Goal: Task Accomplishment & Management: Use online tool/utility

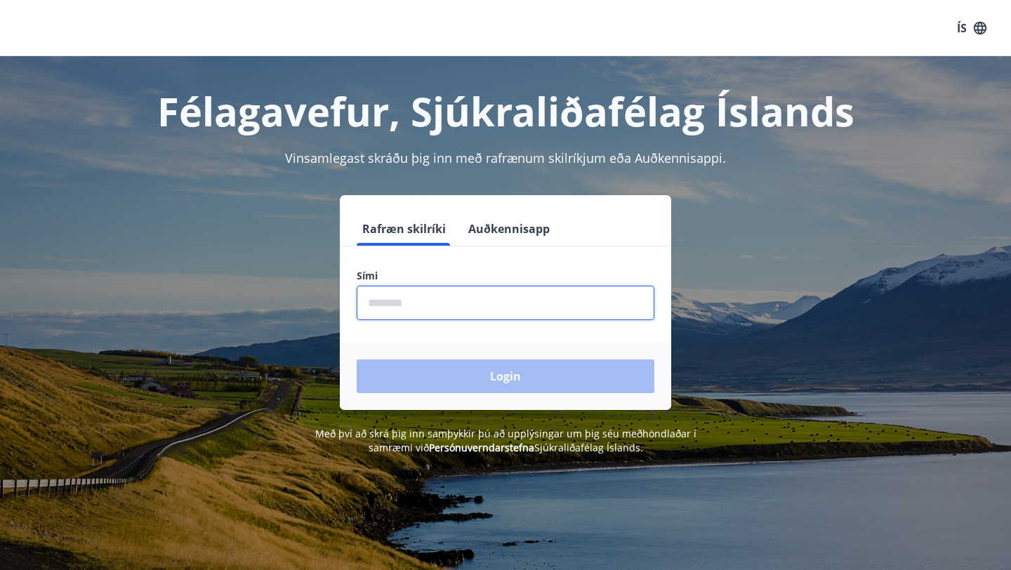
click at [444, 307] on input "phone" at bounding box center [506, 303] width 298 height 34
type input "********"
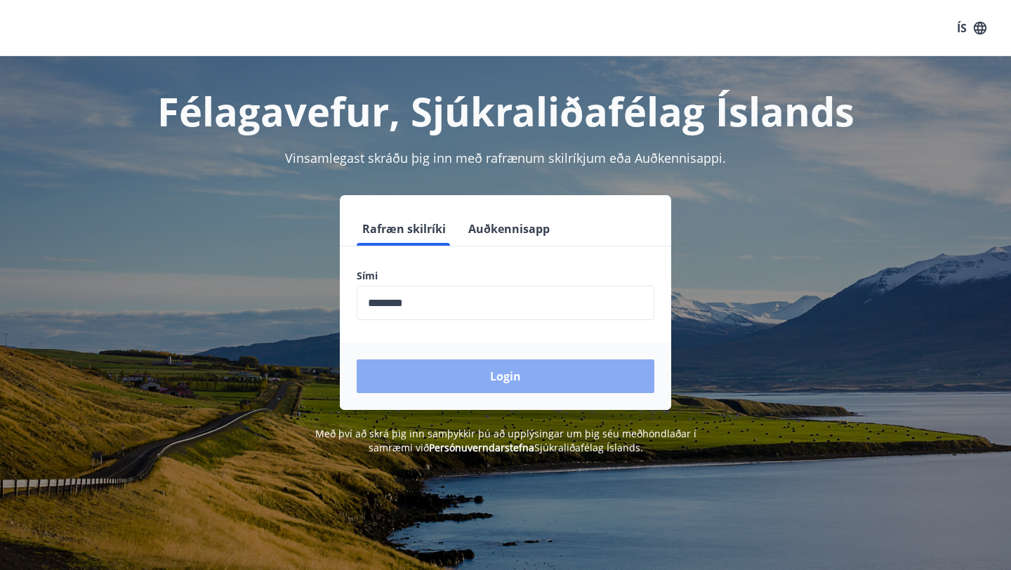
click at [463, 371] on button "Login" at bounding box center [506, 376] width 298 height 34
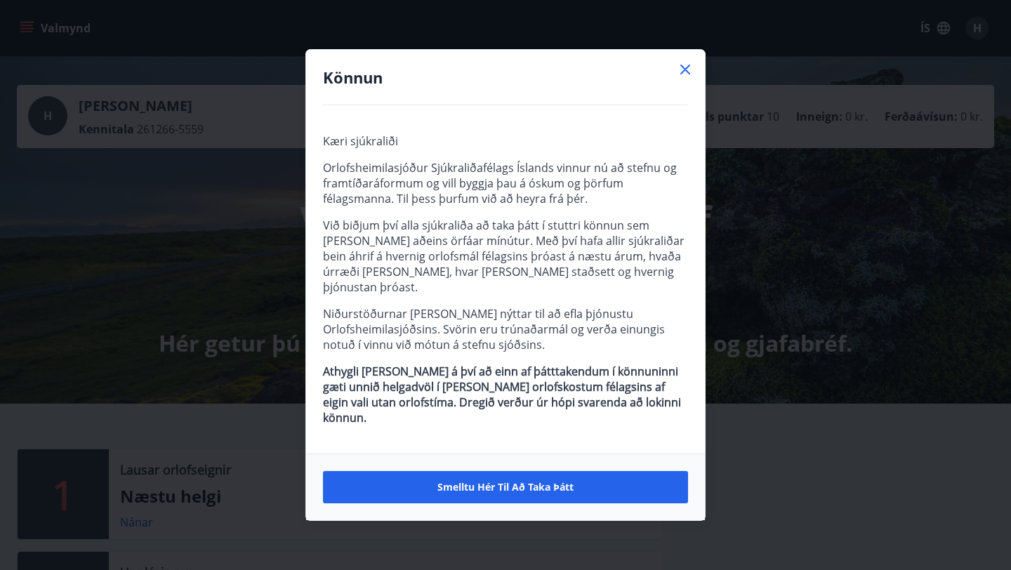
click at [680, 78] on icon at bounding box center [685, 69] width 17 height 17
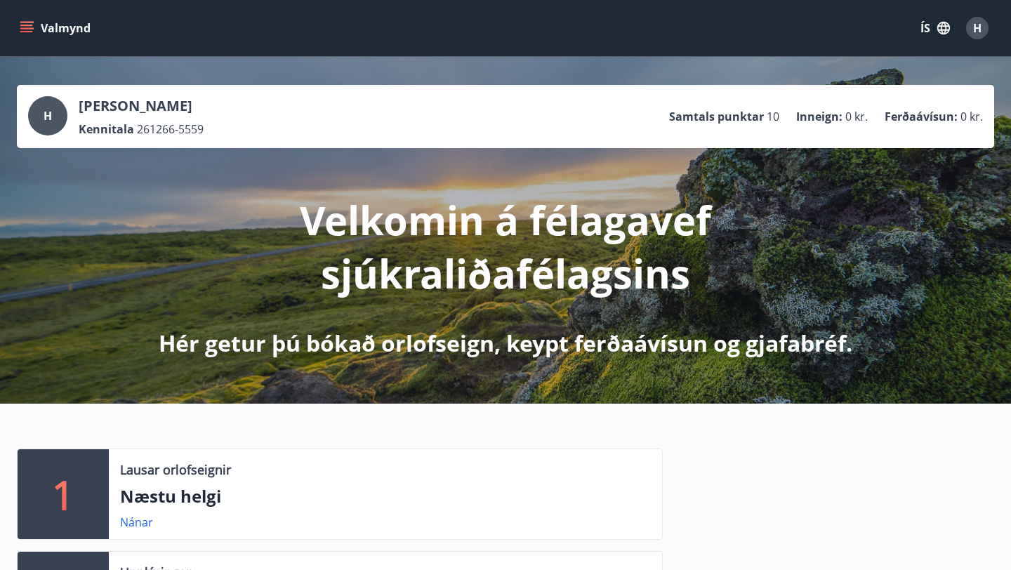
click at [25, 27] on icon "menu" at bounding box center [27, 28] width 14 height 14
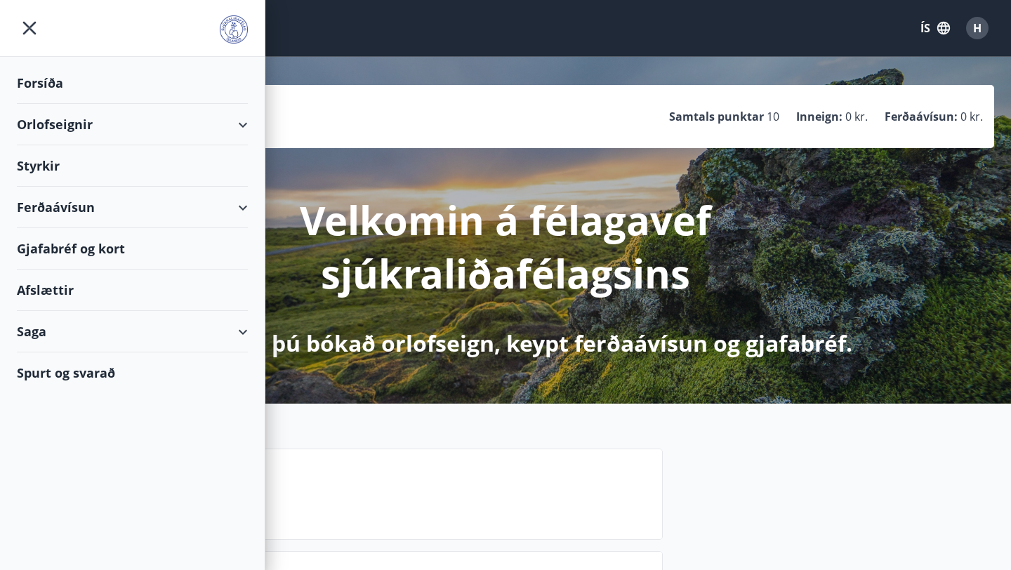
click at [237, 203] on div "Ferðaávísun" at bounding box center [132, 207] width 231 height 41
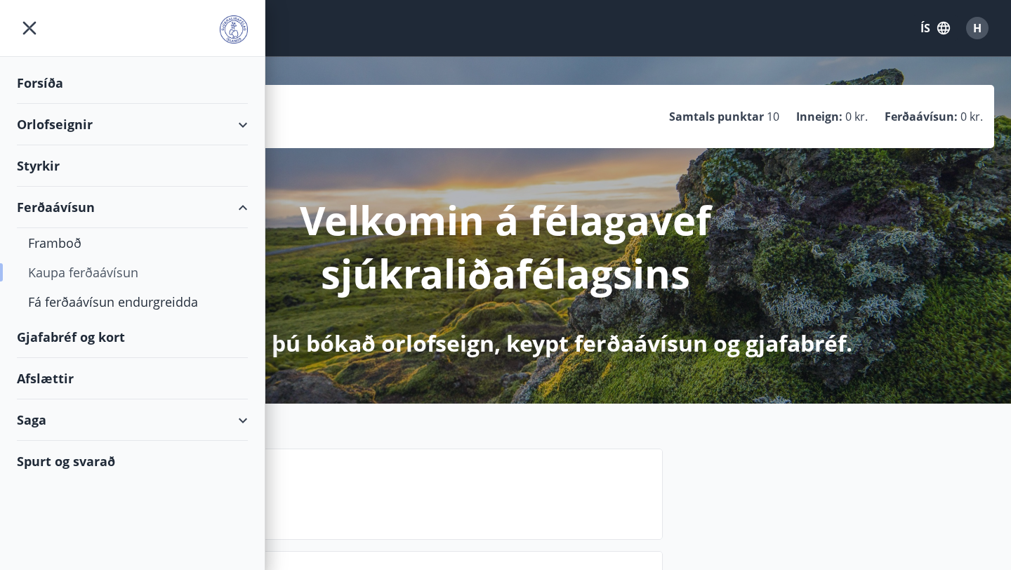
click at [123, 270] on div "Kaupa ferðaávísun" at bounding box center [132, 272] width 209 height 29
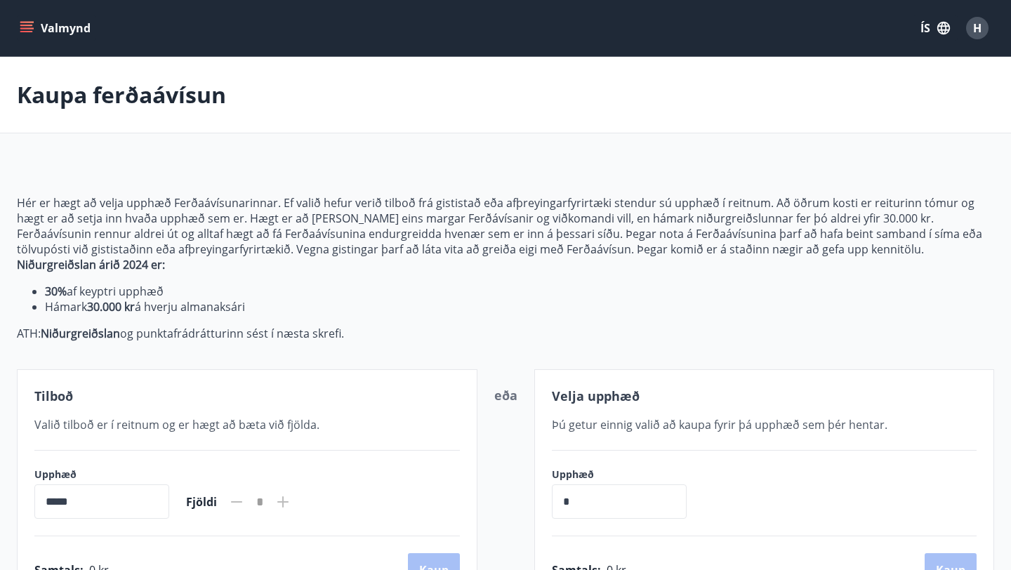
click at [33, 27] on icon "menu" at bounding box center [27, 27] width 15 height 1
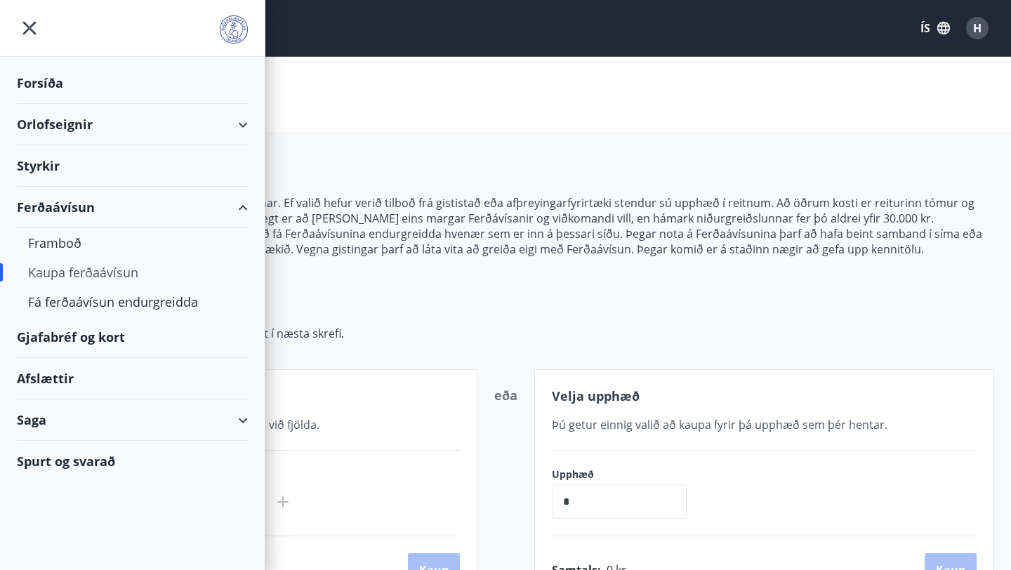
click at [92, 331] on div "Gjafabréf og kort" at bounding box center [132, 337] width 231 height 41
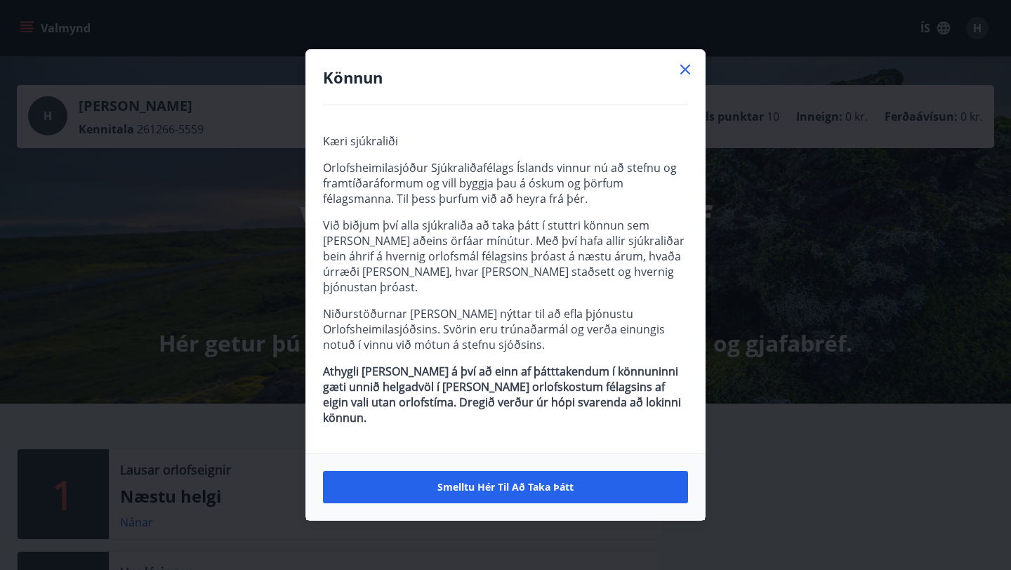
click at [683, 74] on icon at bounding box center [685, 70] width 10 height 10
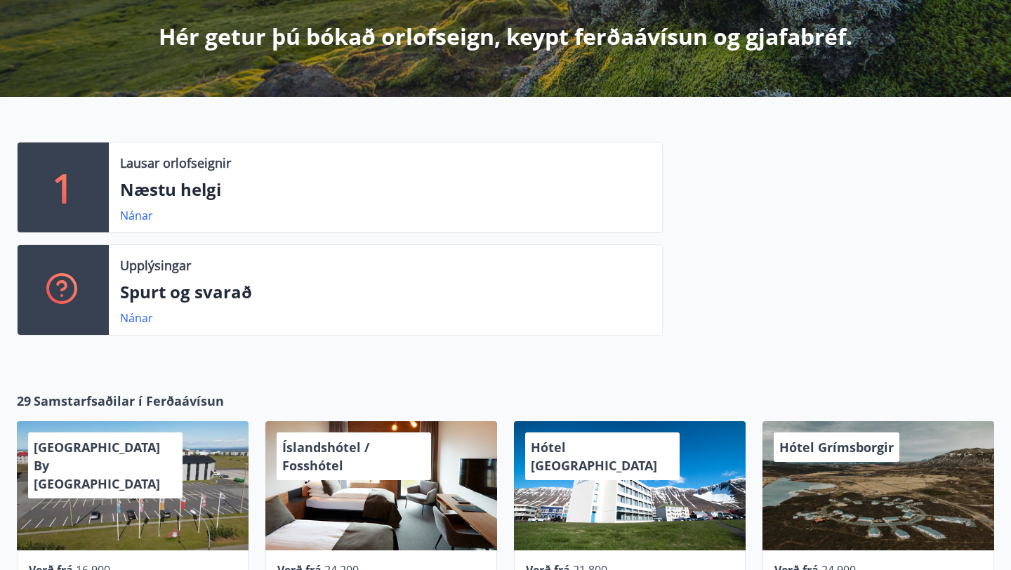
scroll to position [333, 0]
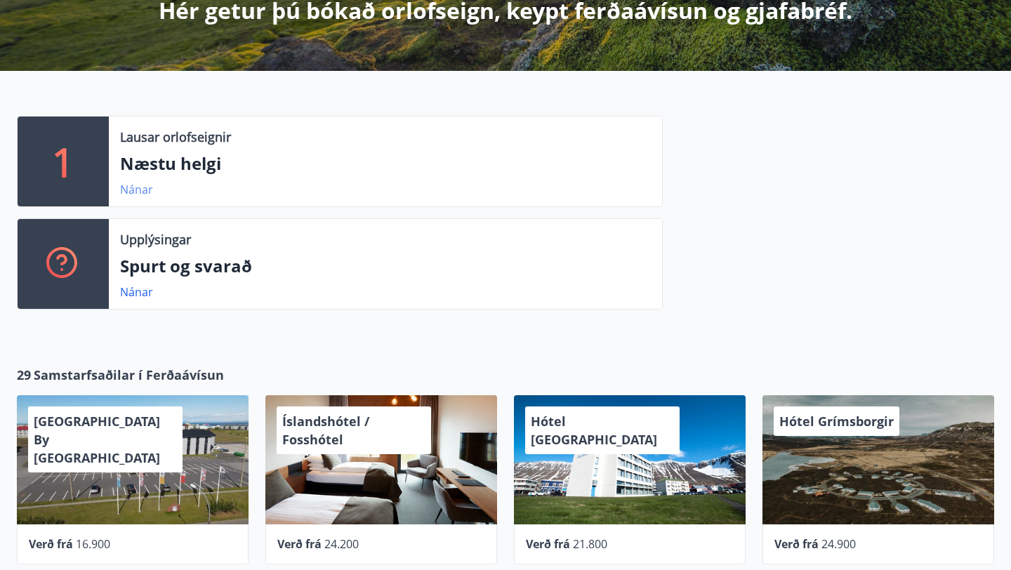
click at [134, 188] on link "Nánar" at bounding box center [136, 189] width 33 height 15
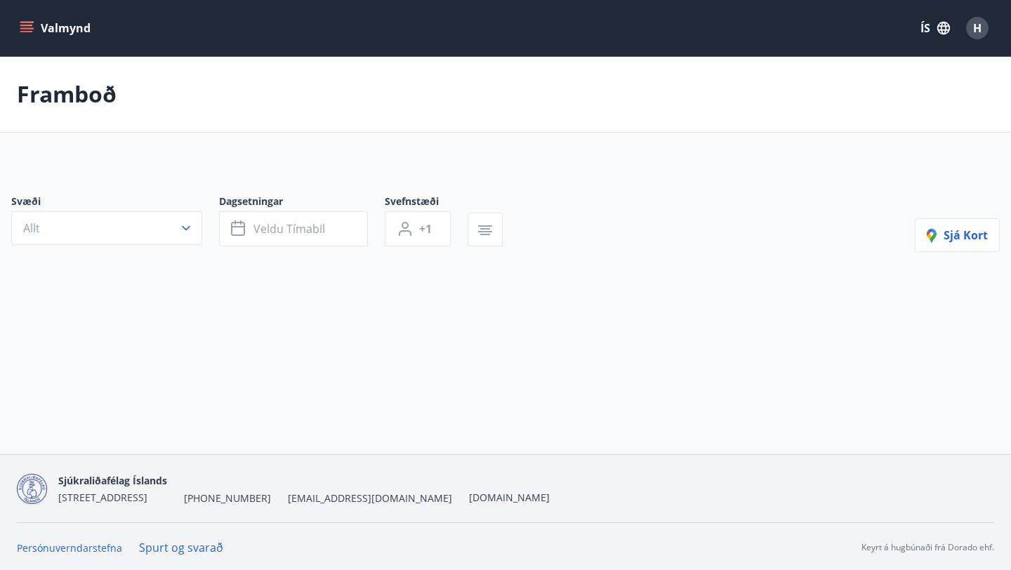
type input "*"
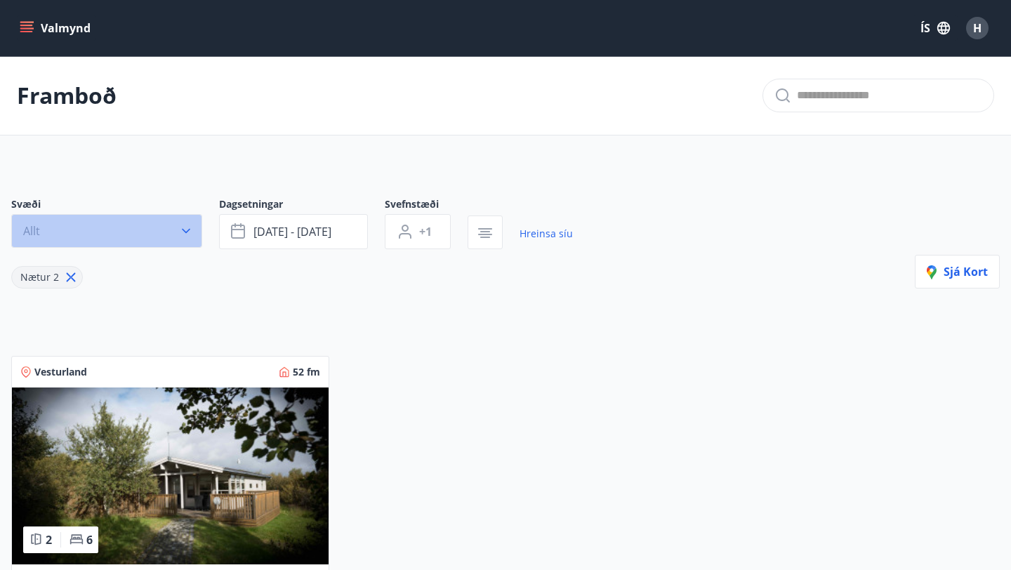
click at [187, 232] on icon "button" at bounding box center [186, 231] width 8 height 5
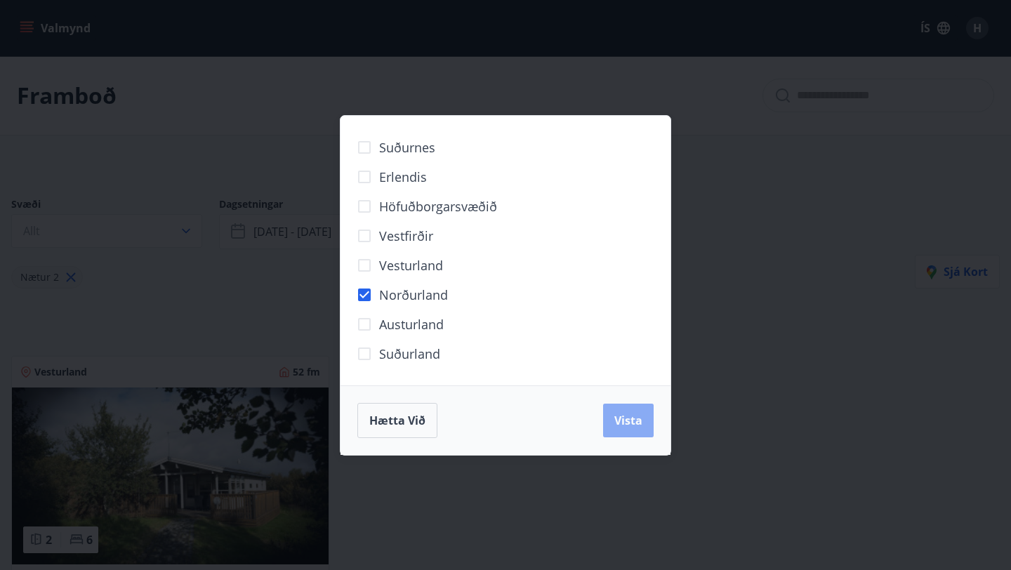
click at [633, 423] on span "Vista" at bounding box center [628, 420] width 28 height 15
